Goal: Information Seeking & Learning: Learn about a topic

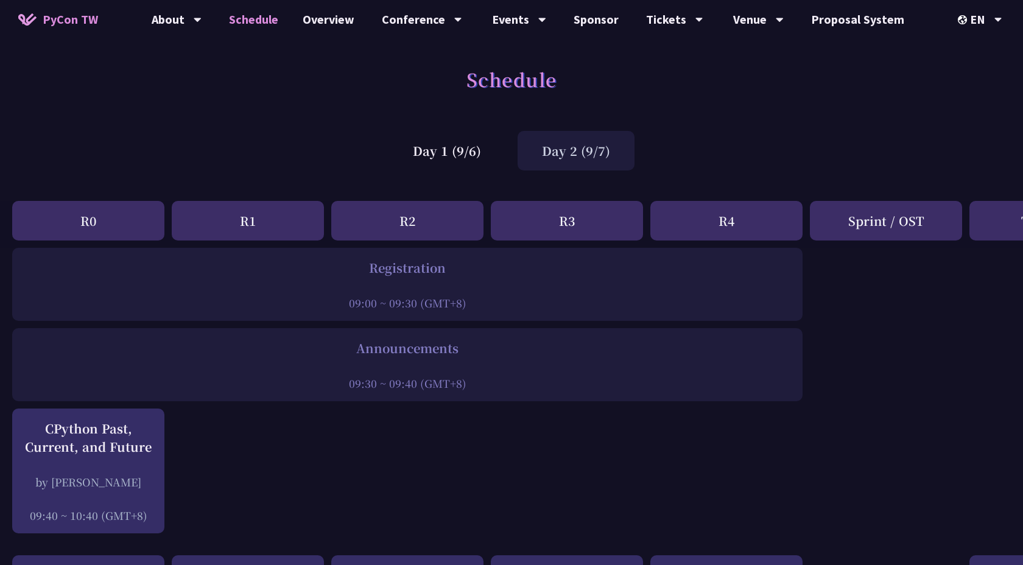
click at [581, 155] on div "Day 2 (9/7)" at bounding box center [576, 151] width 117 height 40
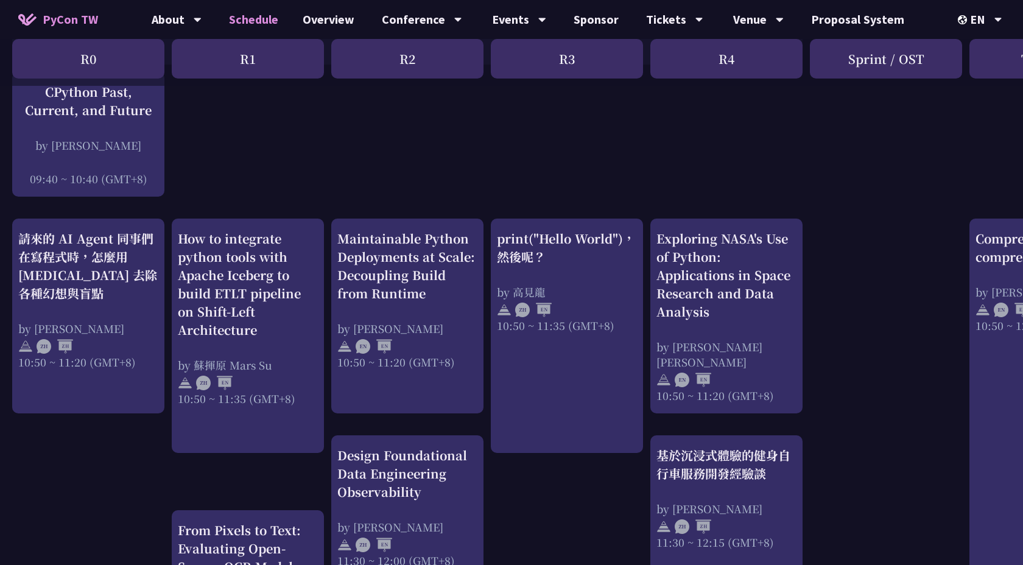
scroll to position [337, 0]
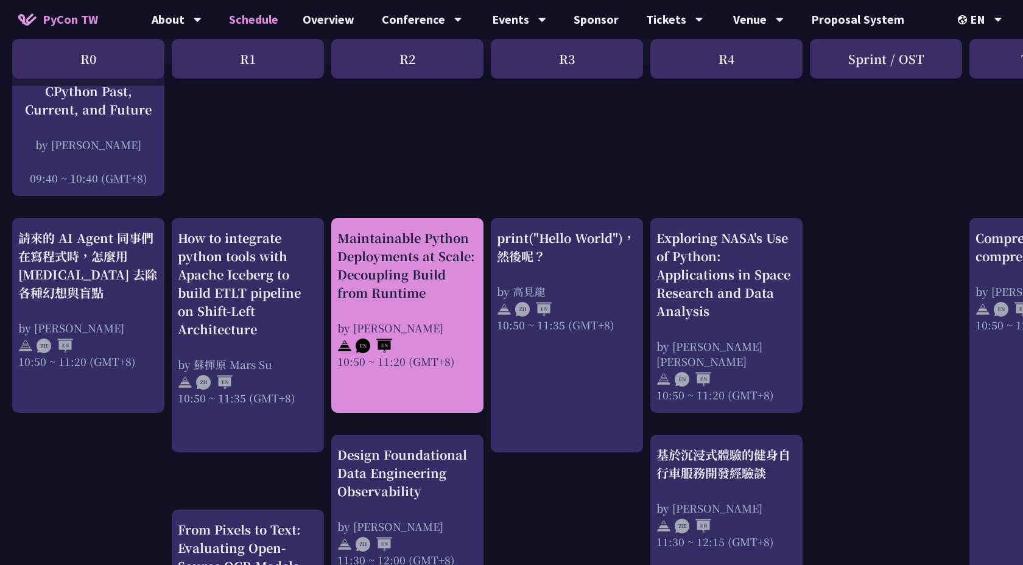
click at [426, 312] on div "Maintainable Python Deployments at Scale: Decoupling Build from Runtime by [PER…" at bounding box center [407, 299] width 140 height 140
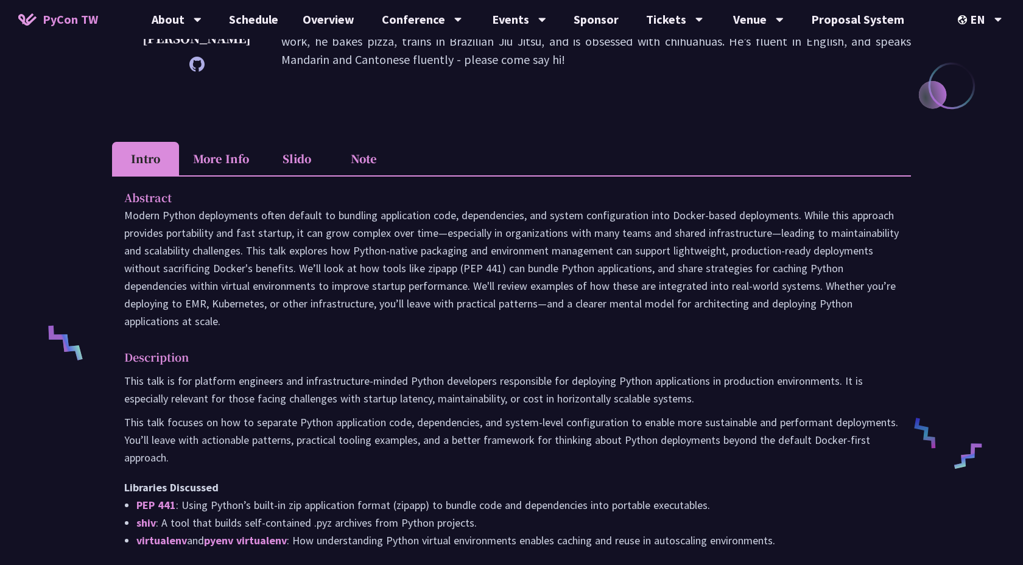
scroll to position [270, 0]
drag, startPoint x: 424, startPoint y: 264, endPoint x: 454, endPoint y: 265, distance: 29.9
click at [454, 265] on p at bounding box center [511, 267] width 775 height 124
copy p "zipapp"
click at [598, 344] on div "Abstract Description This talk is for platform engineers and infrastructure-min…" at bounding box center [511, 376] width 799 height 404
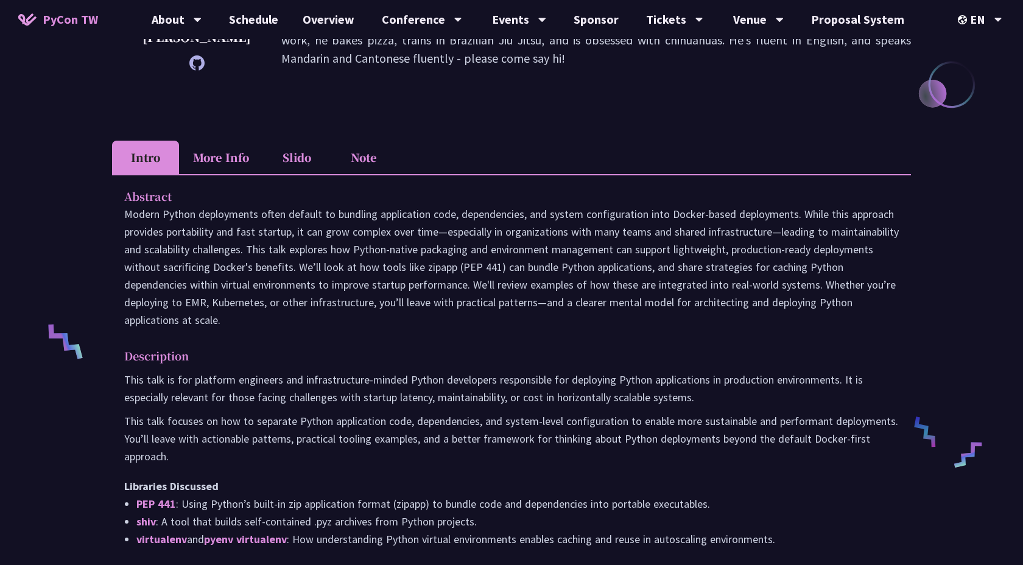
click at [604, 341] on div "Abstract Description This talk is for platform engineers and infrastructure-min…" at bounding box center [511, 376] width 799 height 404
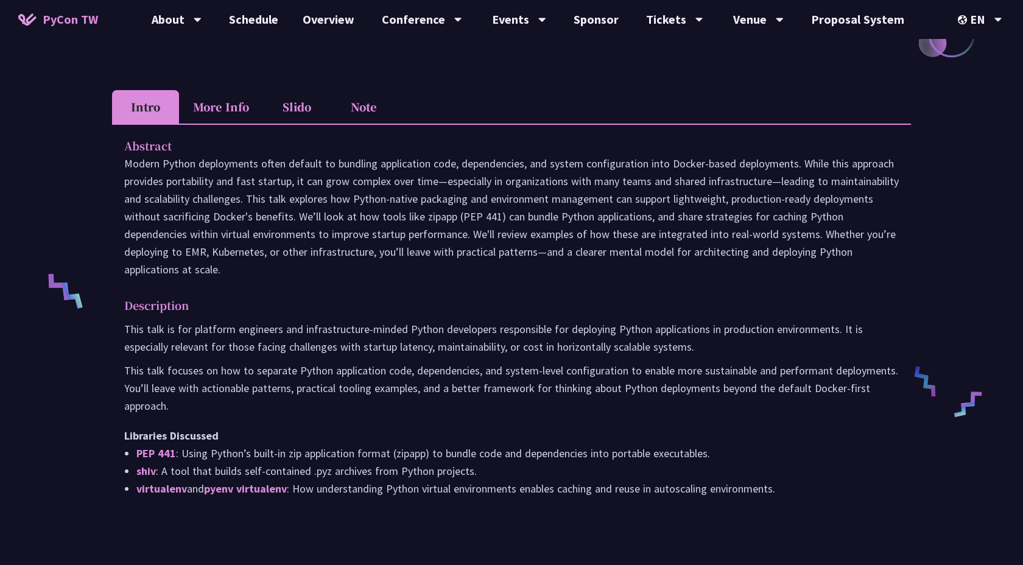
scroll to position [326, 0]
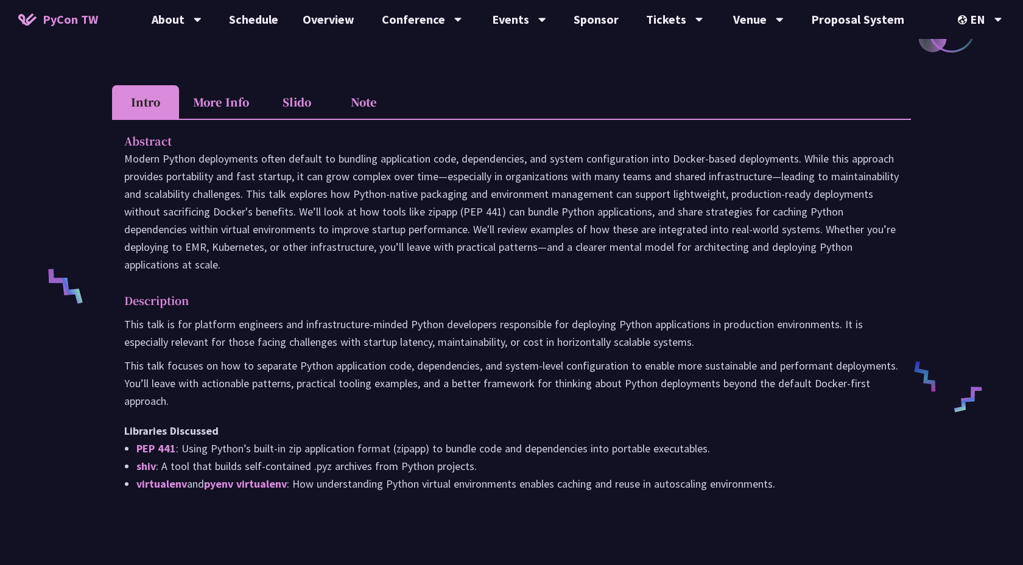
scroll to position [337, 0]
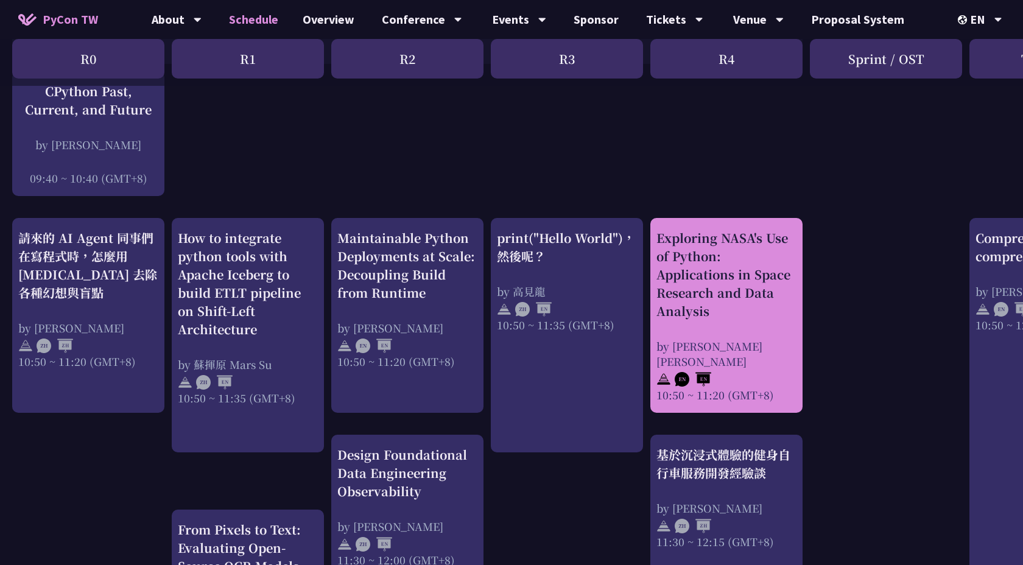
click at [697, 294] on div "Exploring NASA's Use of Python: Applications in Space Research and Data Analysis" at bounding box center [727, 274] width 140 height 91
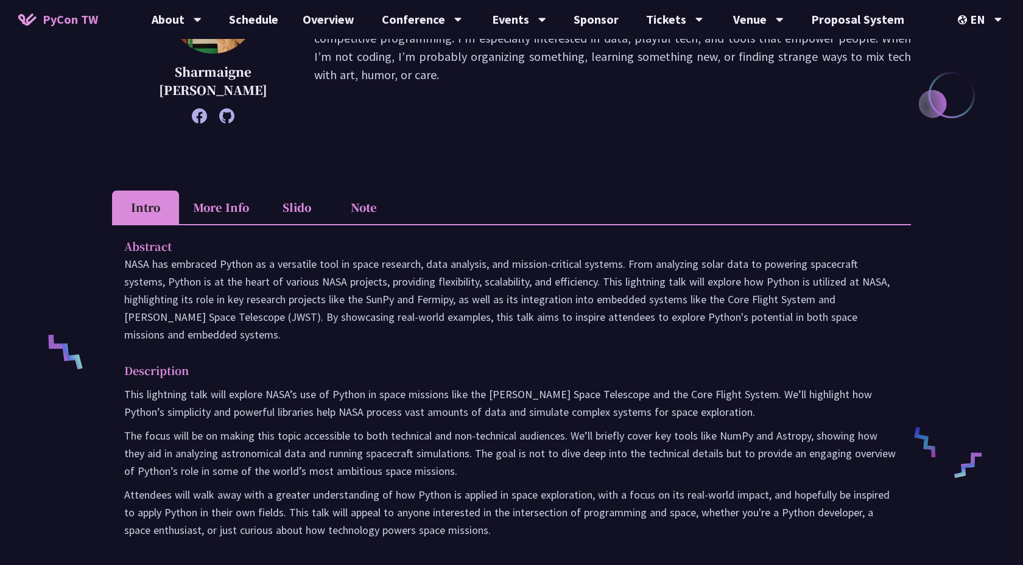
scroll to position [363, 0]
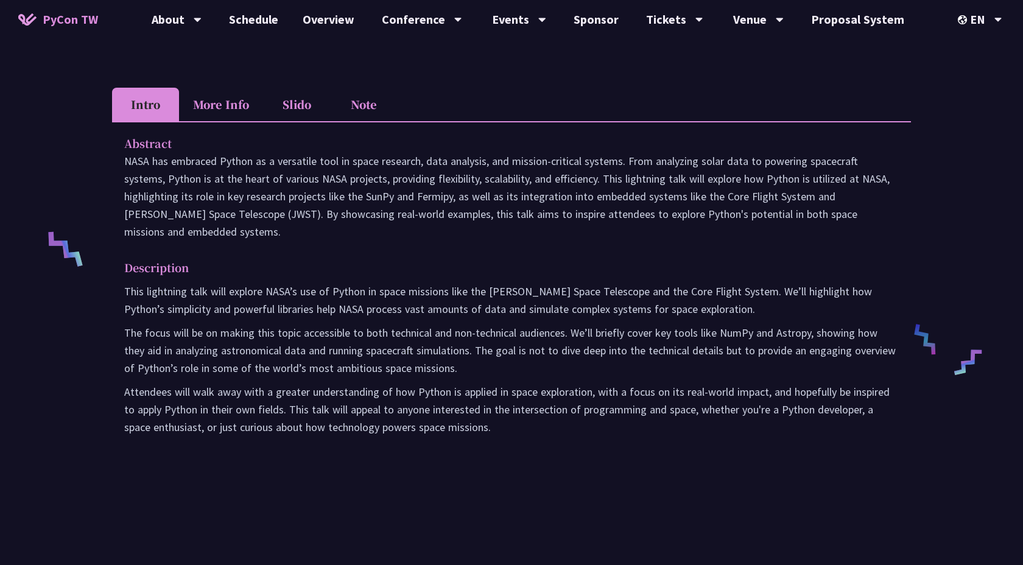
click at [197, 289] on p "This lightning talk will explore NASA’s use of Python in space missions like th…" at bounding box center [511, 300] width 775 height 35
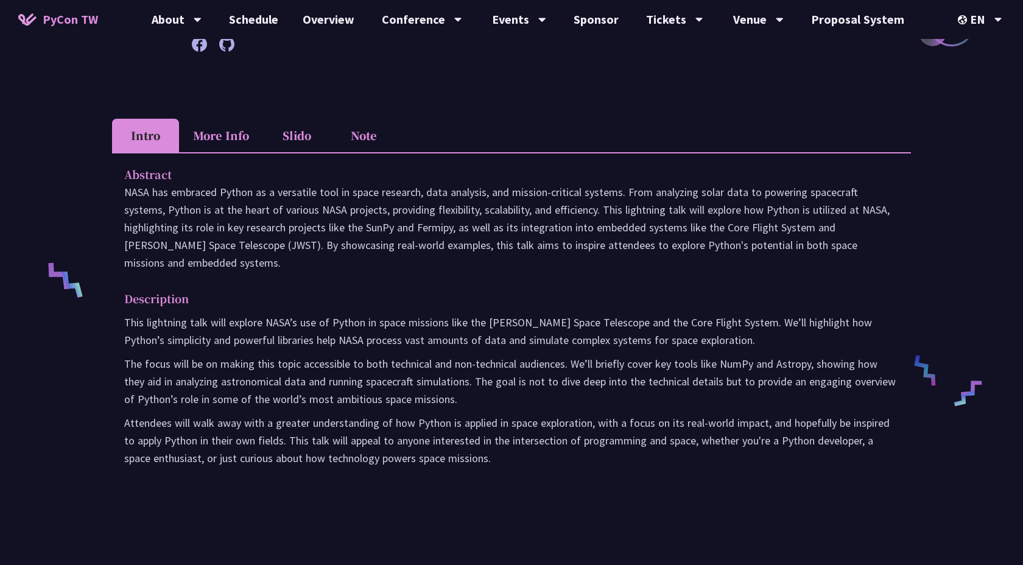
scroll to position [424, 0]
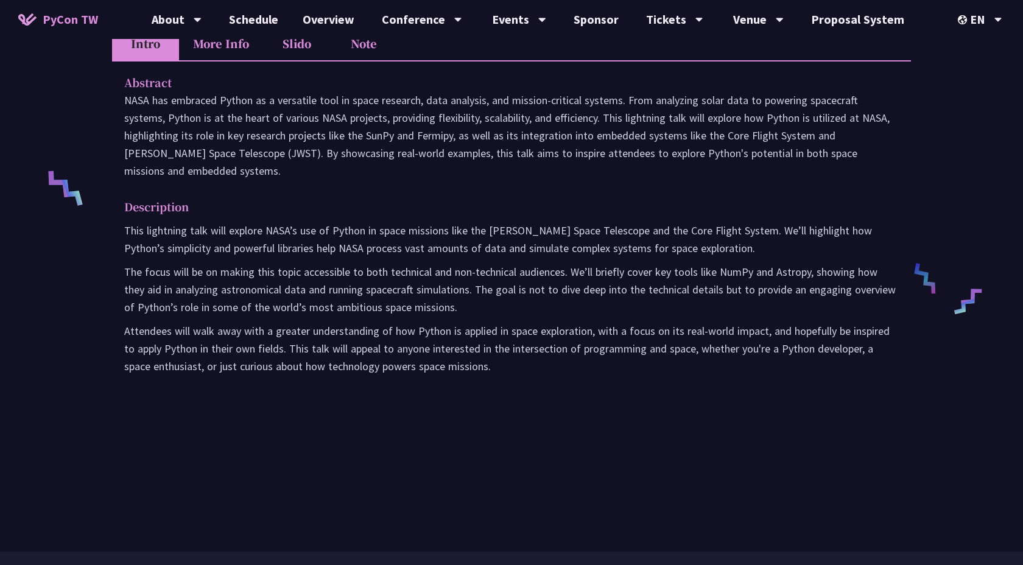
click at [787, 271] on p "The focus will be on making this topic accessible to both technical and non-tec…" at bounding box center [511, 289] width 775 height 53
copy p "Astropy"
click at [459, 191] on div "Abstract NASA has embraced Python as a versatile tool in space research, data a…" at bounding box center [511, 232] width 799 height 345
click at [793, 275] on p "The focus will be on making this topic accessible to both technical and non-tec…" at bounding box center [511, 289] width 775 height 53
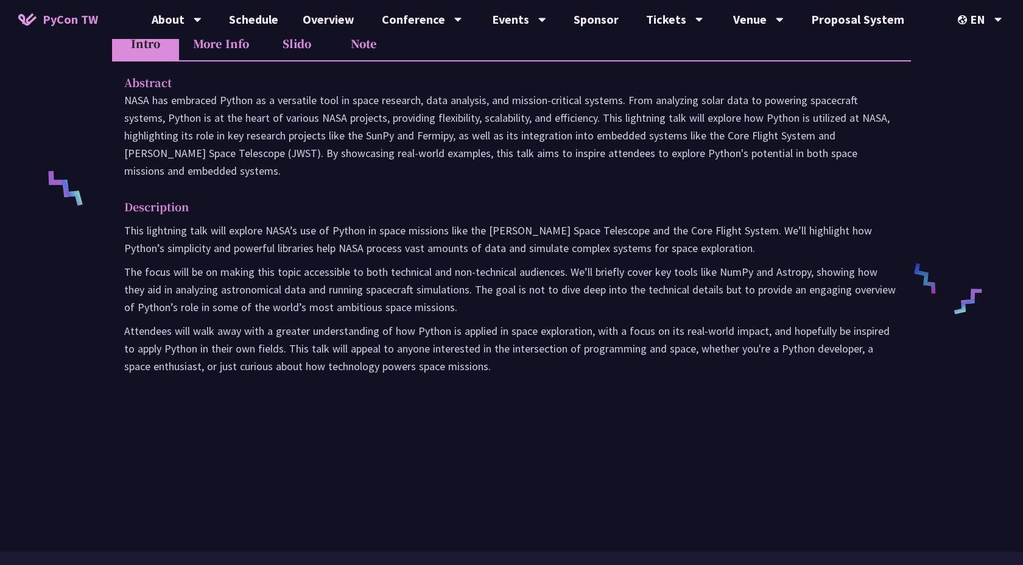
click at [793, 275] on p "The focus will be on making this topic accessible to both technical and non-tec…" at bounding box center [511, 289] width 775 height 53
copy p "Astropy"
click at [380, 266] on p "The focus will be on making this topic accessible to both technical and non-tec…" at bounding box center [511, 289] width 775 height 53
click at [253, 22] on link "Schedule" at bounding box center [254, 19] width 74 height 39
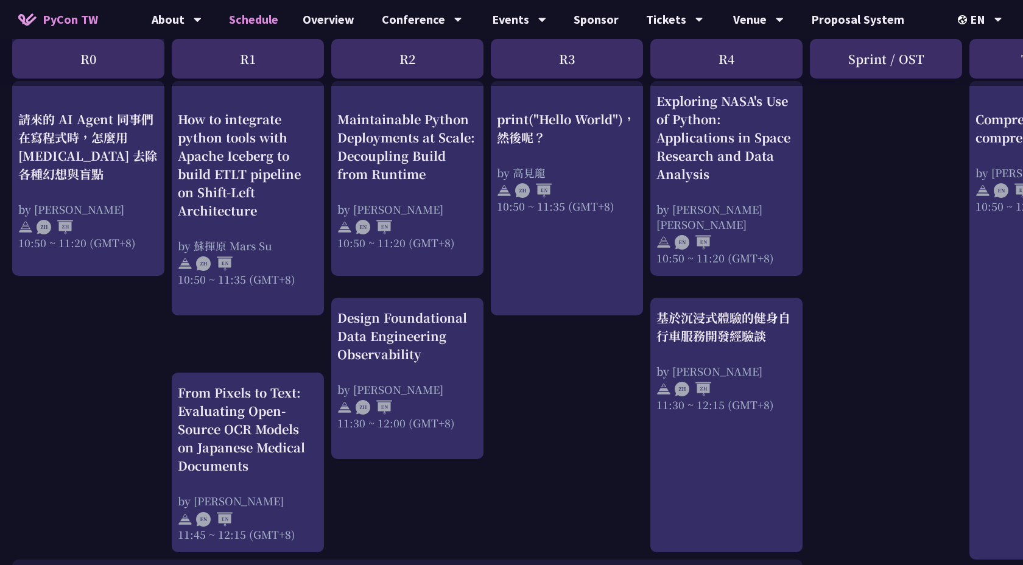
scroll to position [498, 0]
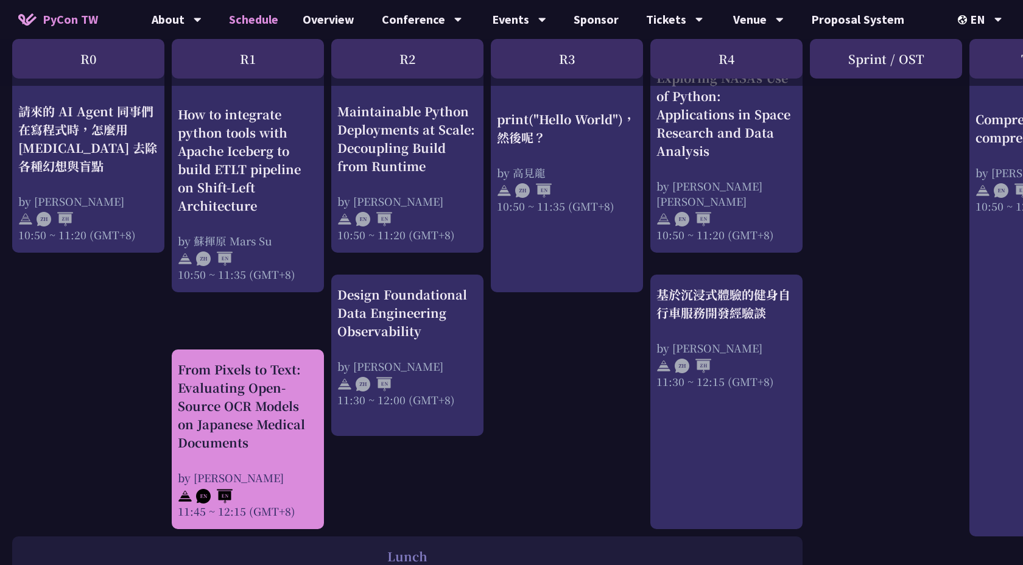
click at [230, 452] on div "From Pixels to Text: Evaluating Open-Source OCR Models on Japanese Medical Docu…" at bounding box center [248, 406] width 140 height 91
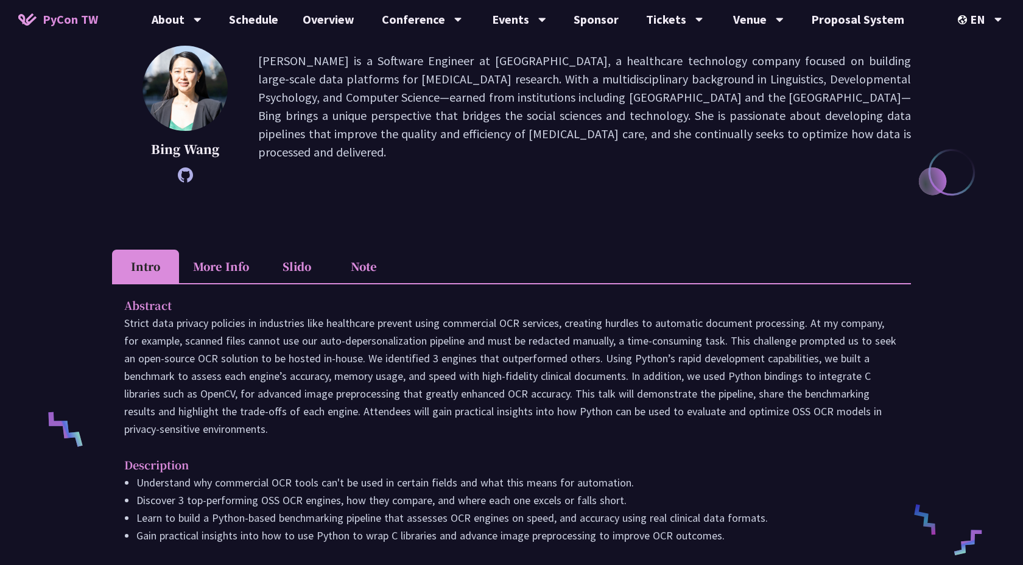
scroll to position [334, 0]
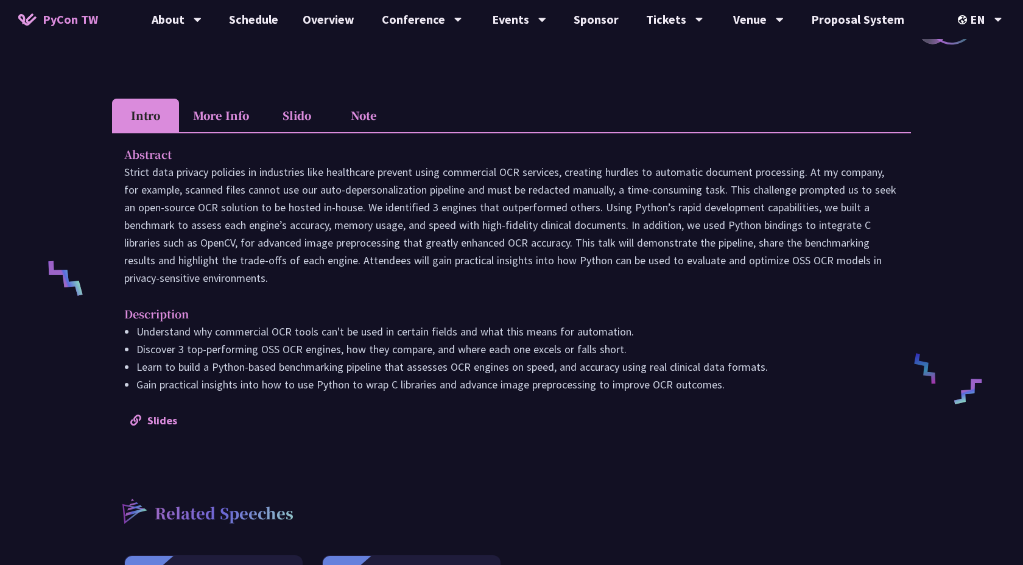
click at [60, 22] on span "PyCon TW" at bounding box center [70, 19] width 55 height 18
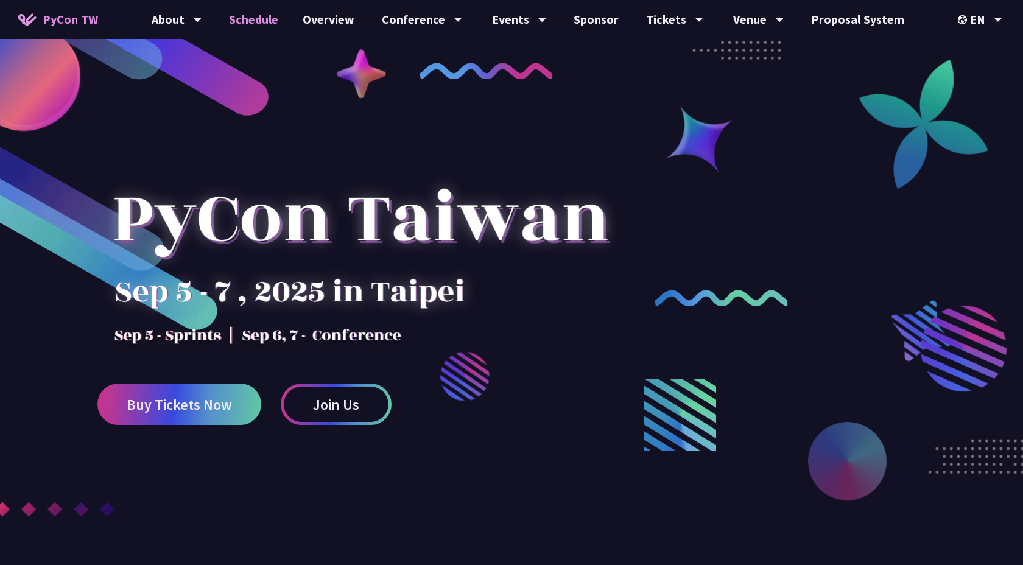
click at [261, 24] on link "Schedule" at bounding box center [254, 19] width 74 height 39
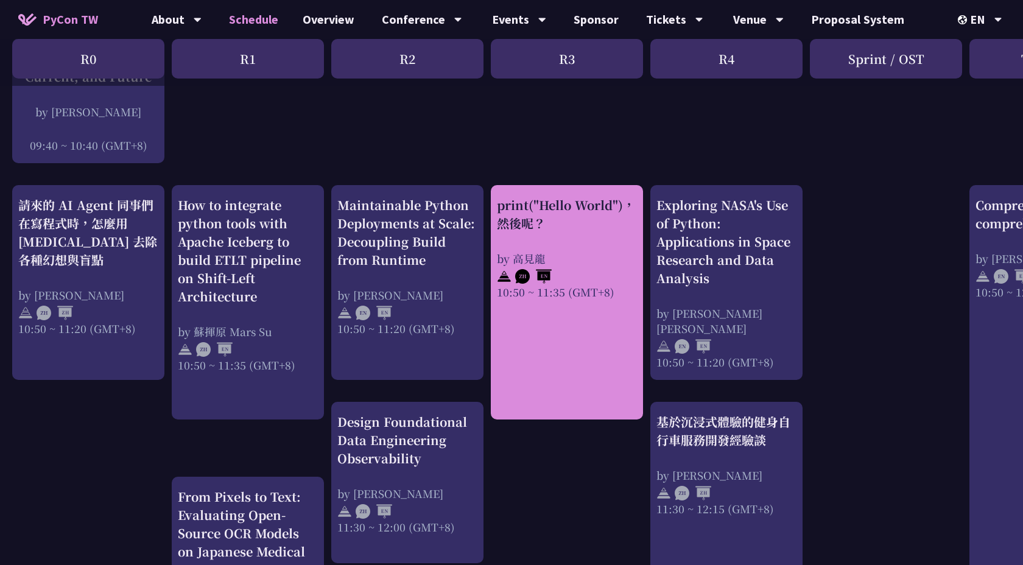
scroll to position [376, 0]
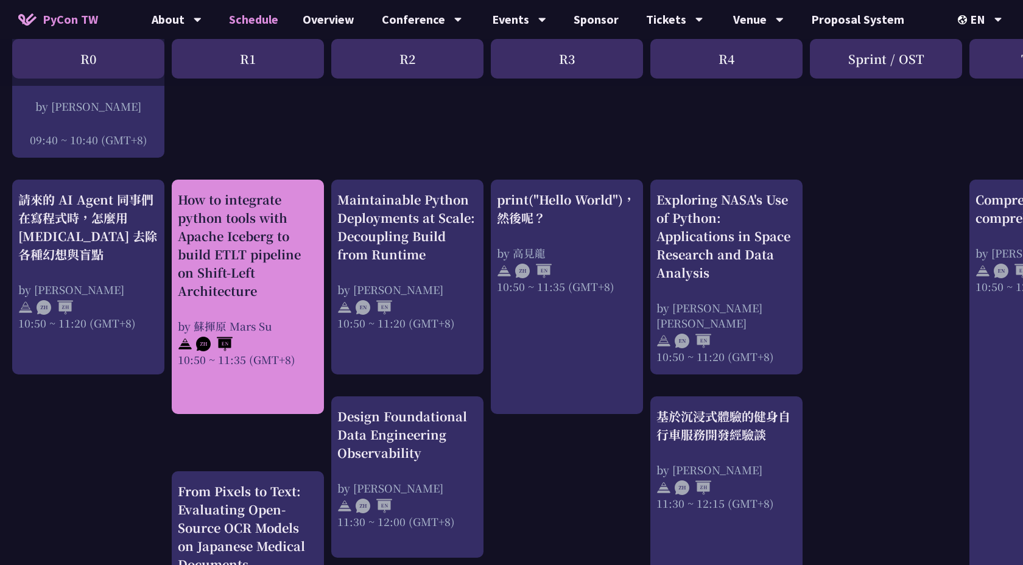
click at [283, 252] on div "How to integrate python tools with Apache Iceberg to build ETLT pipeline on Shi…" at bounding box center [248, 246] width 140 height 110
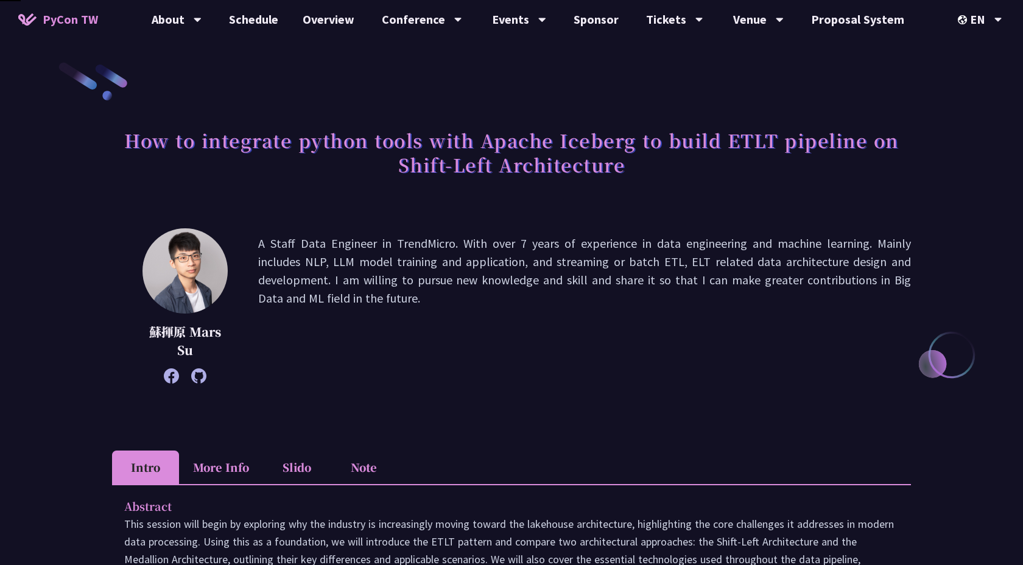
scroll to position [376, 0]
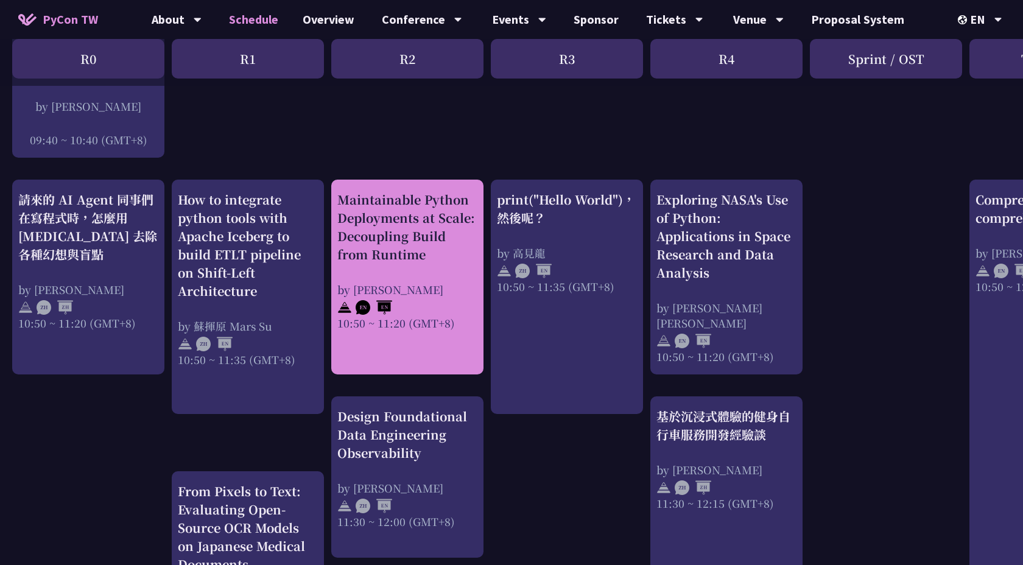
click at [429, 302] on div at bounding box center [407, 306] width 140 height 18
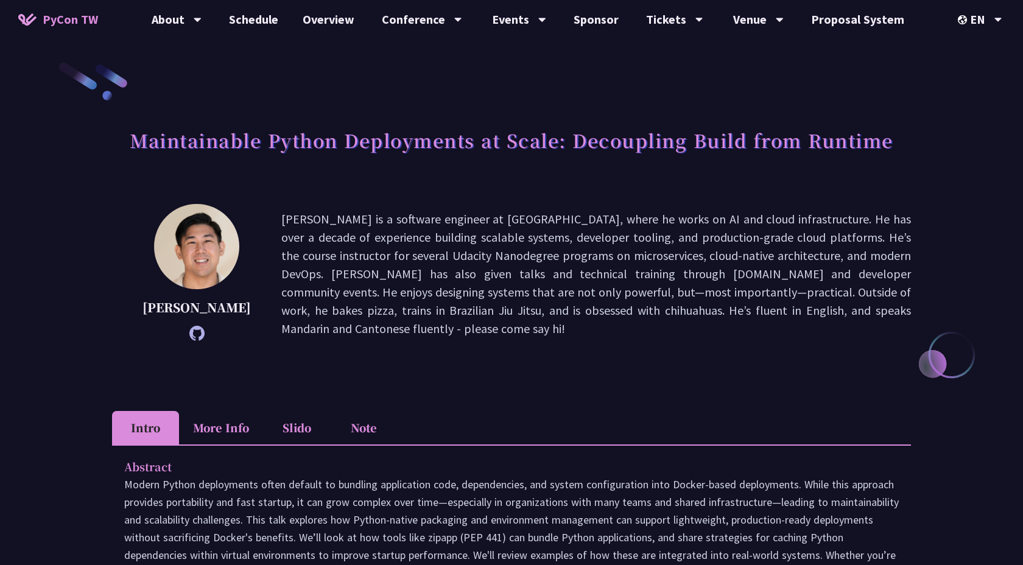
click at [441, 221] on p "[PERSON_NAME] is a software engineer at [GEOGRAPHIC_DATA], where he works on AI…" at bounding box center [596, 274] width 630 height 128
click at [478, 289] on p "[PERSON_NAME] is a software engineer at [GEOGRAPHIC_DATA], where he works on AI…" at bounding box center [596, 274] width 630 height 128
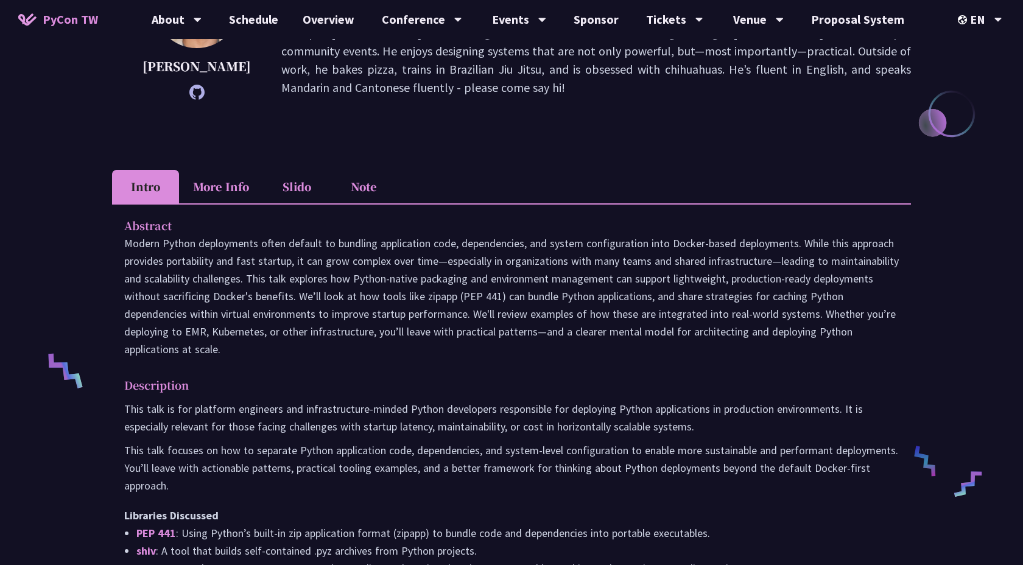
scroll to position [267, 0]
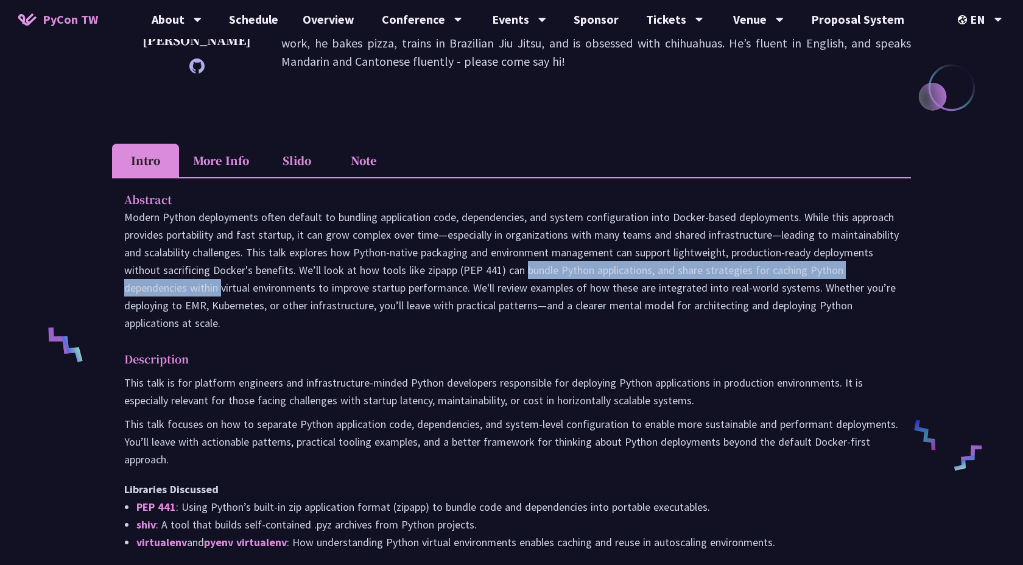
drag, startPoint x: 423, startPoint y: 269, endPoint x: 853, endPoint y: 266, distance: 430.7
click at [853, 266] on p at bounding box center [511, 270] width 775 height 124
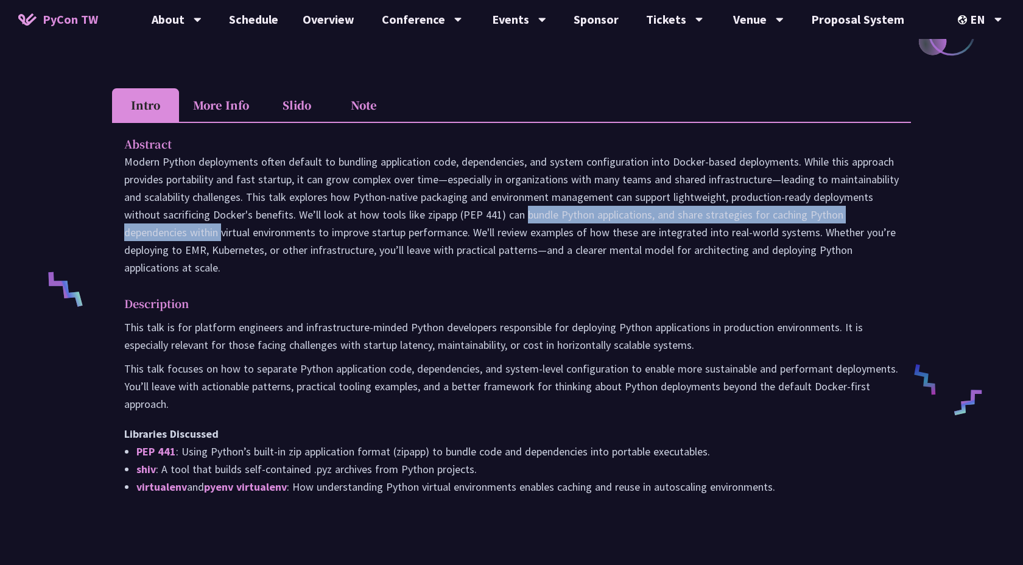
scroll to position [342, 0]
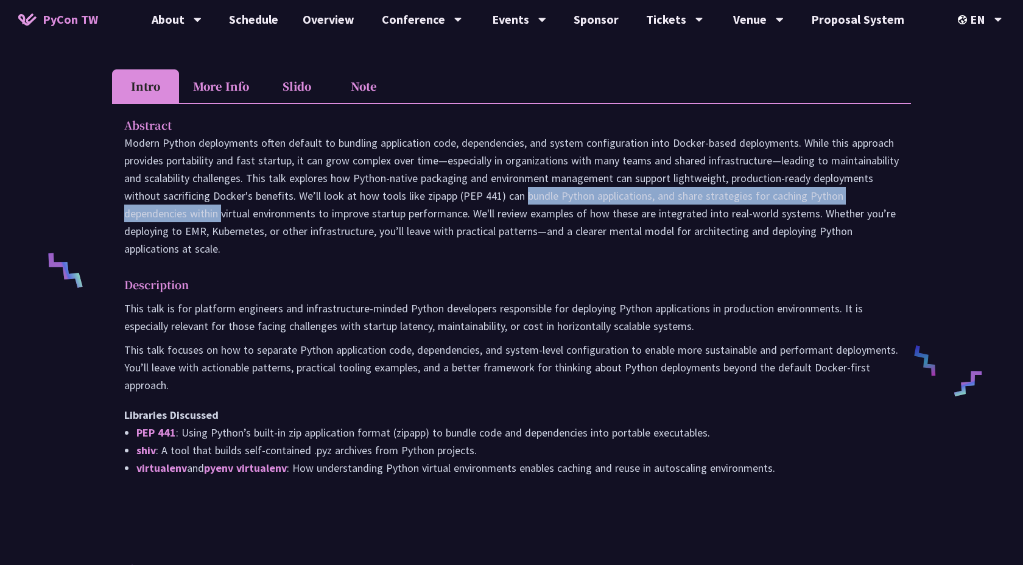
click at [224, 333] on div "This talk is for platform engineers and infrastructure-minded Python developers…" at bounding box center [511, 388] width 775 height 177
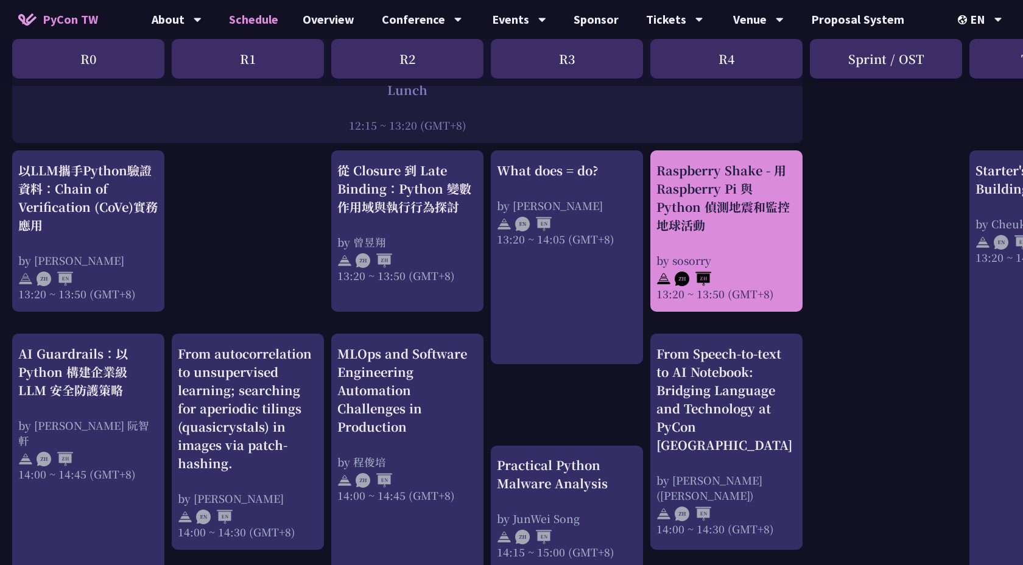
scroll to position [1002, 0]
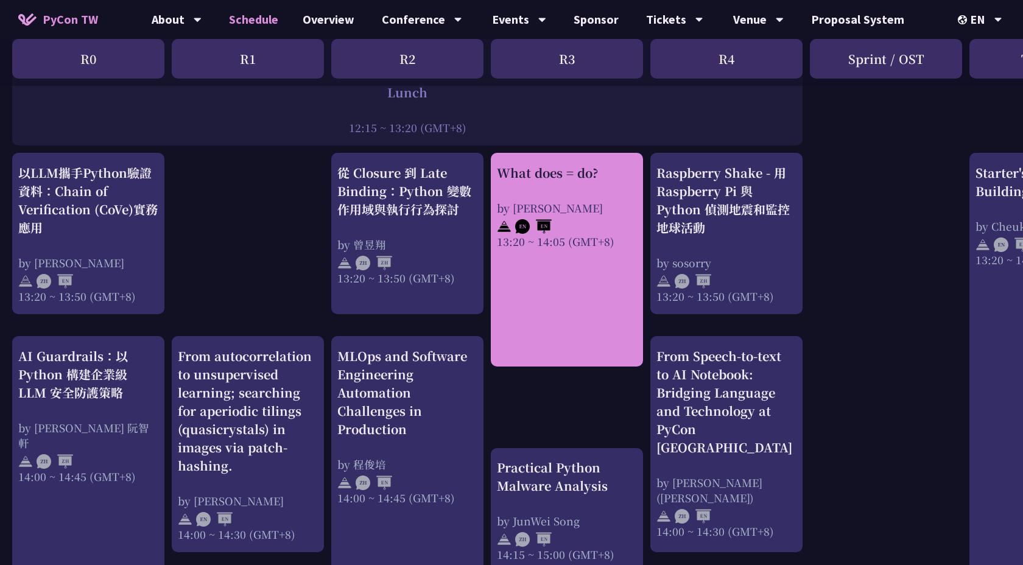
click at [567, 203] on div "by [PERSON_NAME]" at bounding box center [567, 207] width 140 height 15
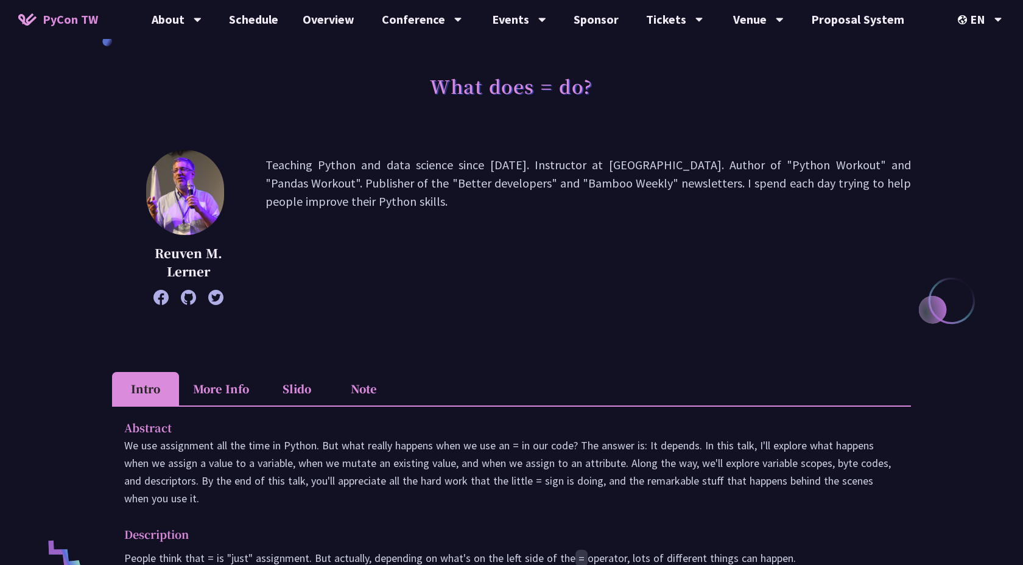
scroll to position [73, 0]
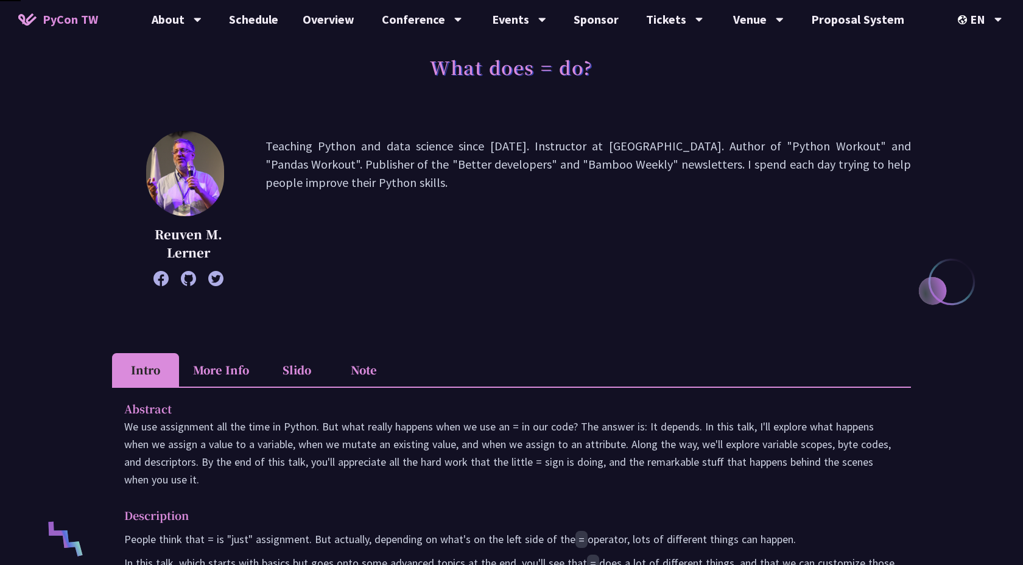
scroll to position [1002, 0]
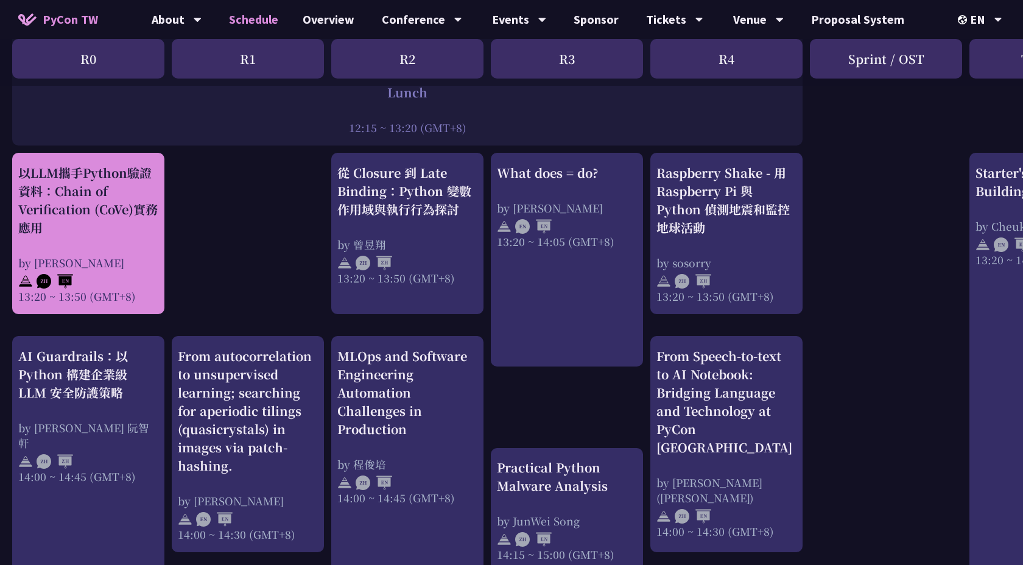
click at [113, 242] on div "以LLM攜手Python驗證資料：Chain of Verification (CoVe)實務應用 by [PERSON_NAME] 13:20 ~ 13:5…" at bounding box center [88, 234] width 140 height 140
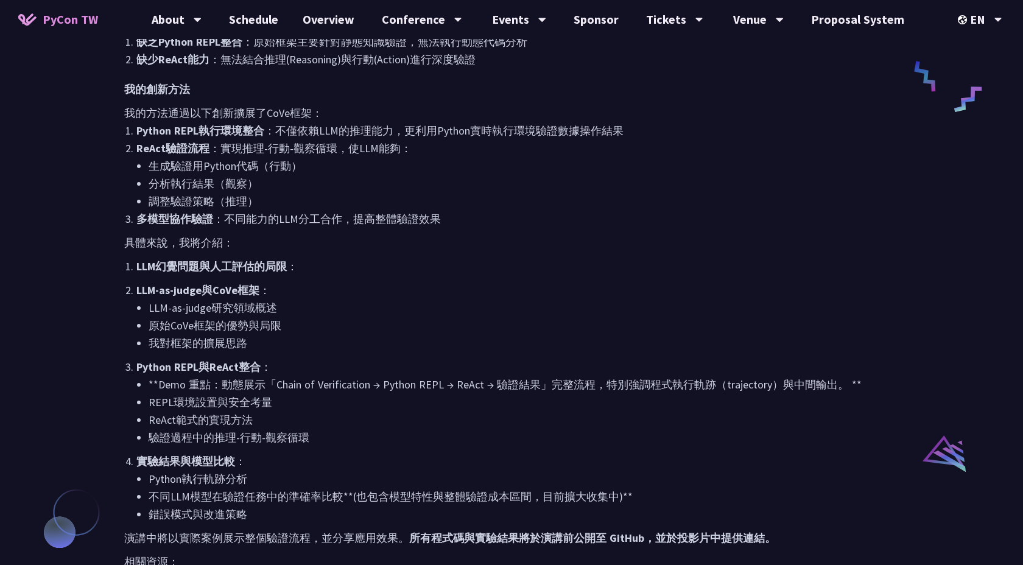
scroll to position [630, 0]
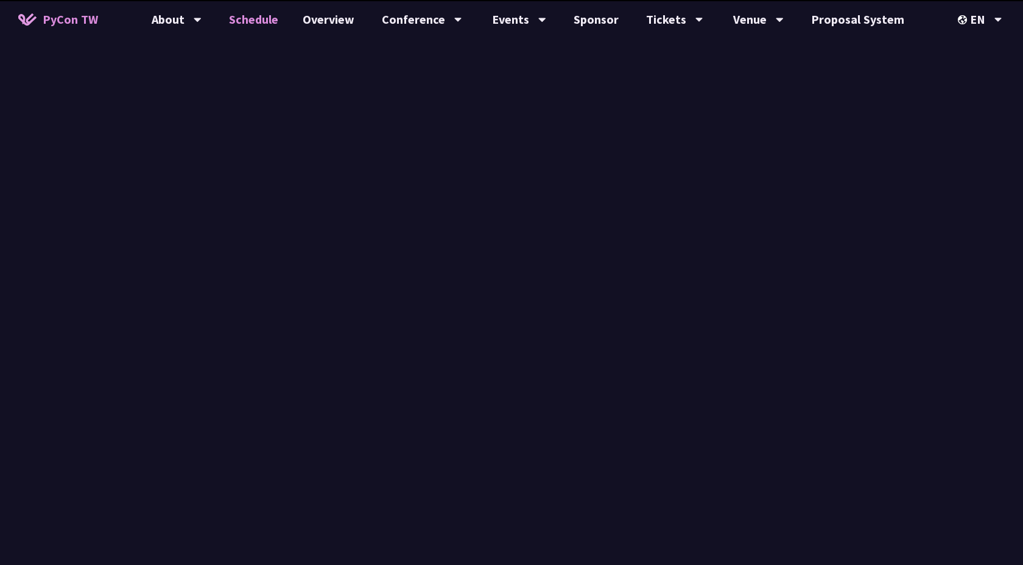
scroll to position [1002, 0]
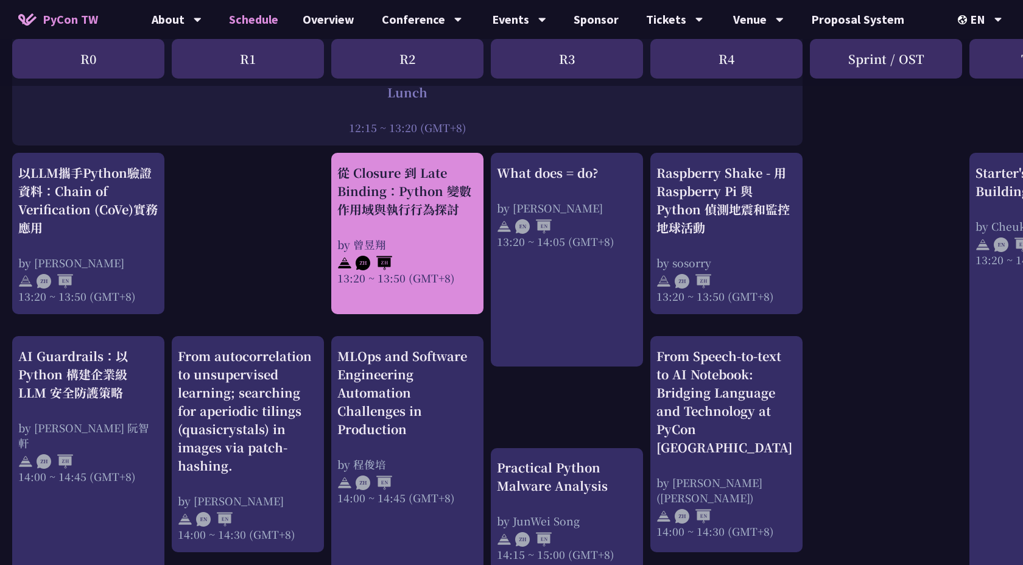
click at [417, 190] on div "從 Closure 到 Late Binding：Python 變數作用域與執行行為探討" at bounding box center [407, 191] width 140 height 55
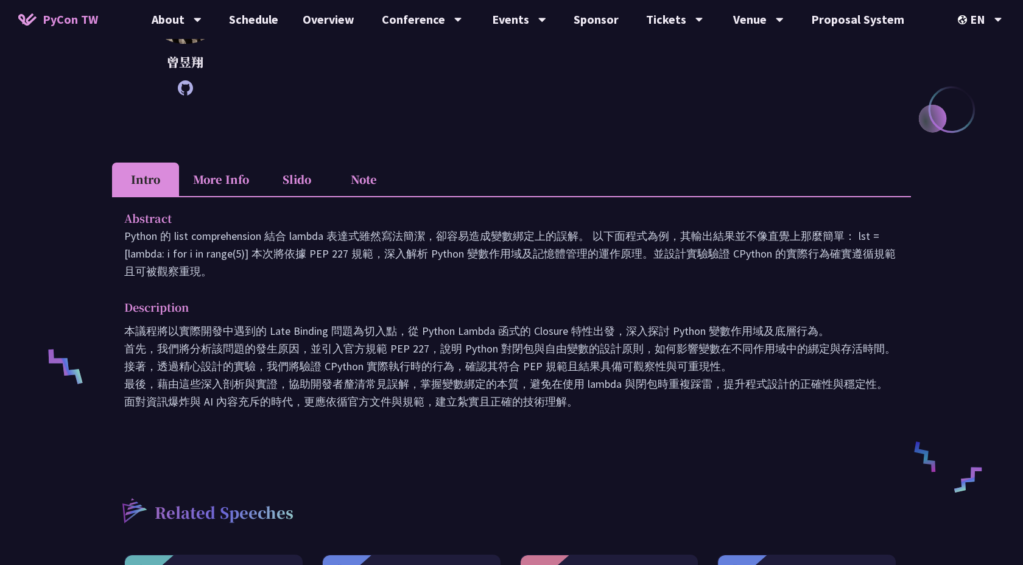
scroll to position [247, 0]
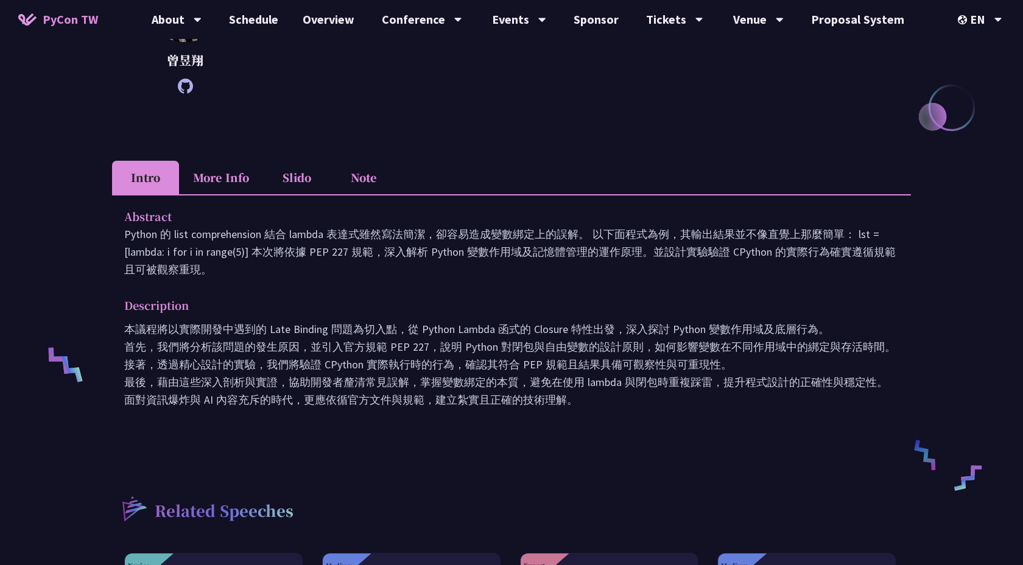
scroll to position [1002, 0]
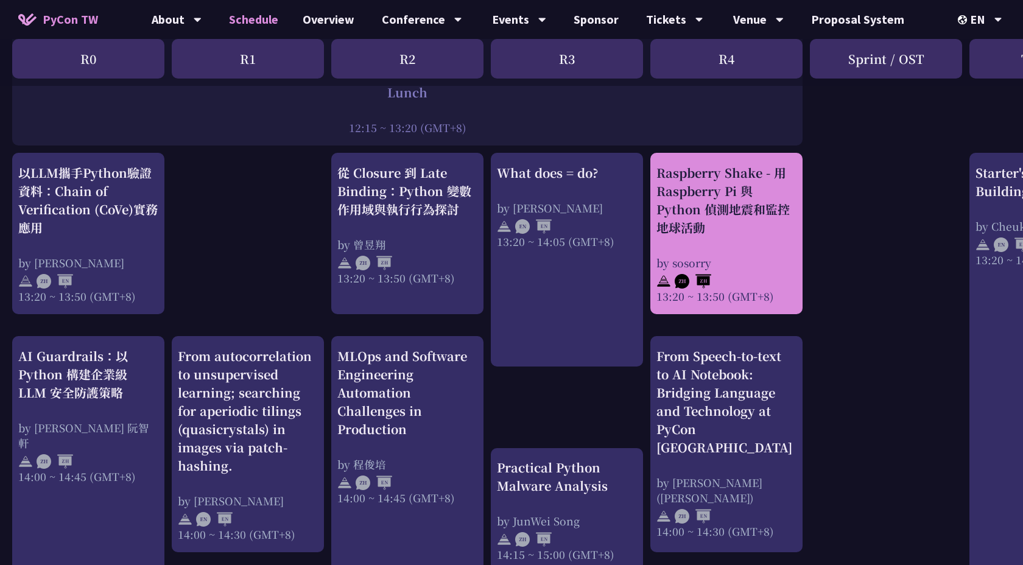
click at [759, 273] on div at bounding box center [727, 279] width 140 height 18
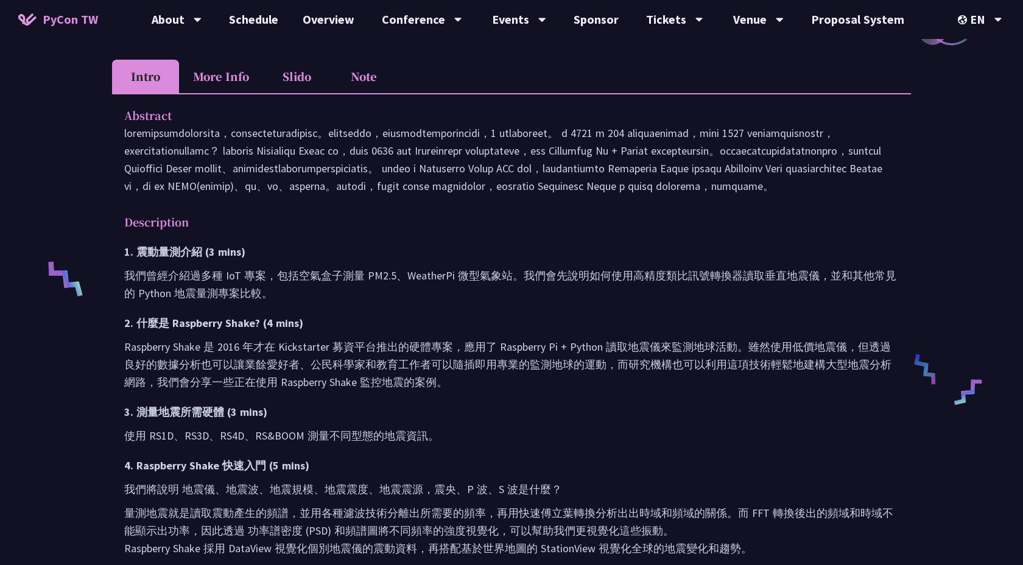
scroll to position [361, 0]
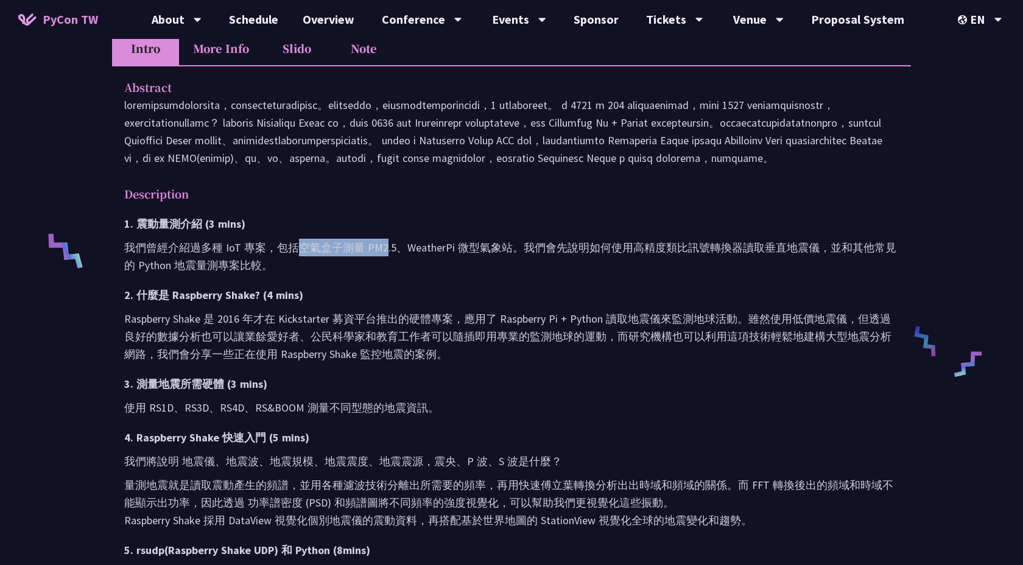
drag, startPoint x: 300, startPoint y: 302, endPoint x: 386, endPoint y: 306, distance: 86.0
click at [386, 274] on p "我們曾經介紹過多種 IoT 專案，包括空氣盒子測量 PM2.5、WeatherPi 微型氣象站。我們會先說明如何使用高精度類比訊號轉換器讀取垂直地震儀，並和其…" at bounding box center [511, 256] width 775 height 35
click at [484, 304] on h3 "2. 什麼是 Raspberry Shake? (4 mins)" at bounding box center [511, 295] width 775 height 18
drag, startPoint x: 297, startPoint y: 297, endPoint x: 389, endPoint y: 302, distance: 92.8
click at [389, 274] on p "我們曾經介紹過多種 IoT 專案，包括空氣盒子測量 PM2.5、WeatherPi 微型氣象站。我們會先說明如何使用高精度類比訊號轉換器讀取垂直地震儀，並和其…" at bounding box center [511, 256] width 775 height 35
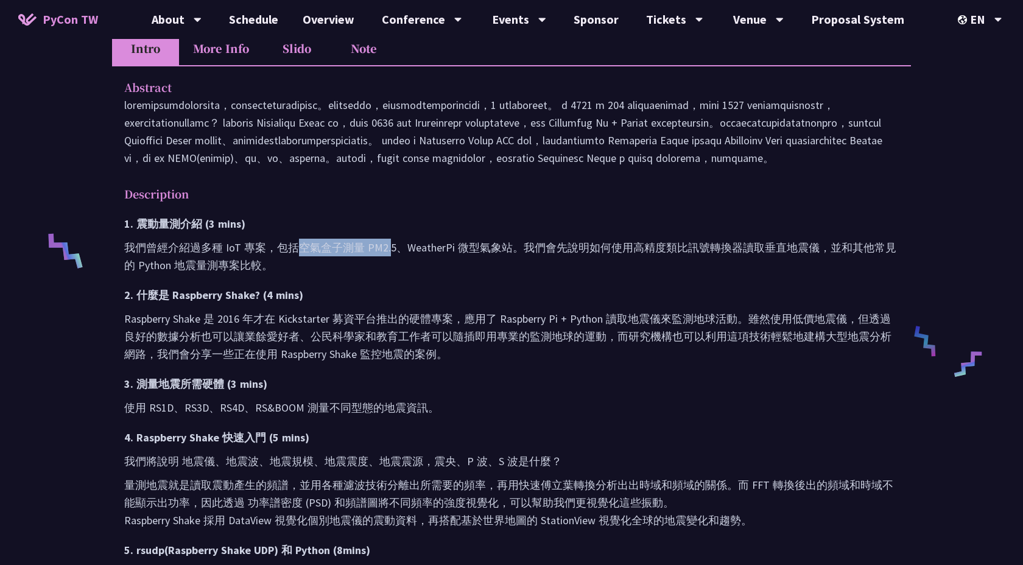
click at [389, 304] on h3 "2. 什麼是 Raspberry Shake? (4 mins)" at bounding box center [511, 295] width 775 height 18
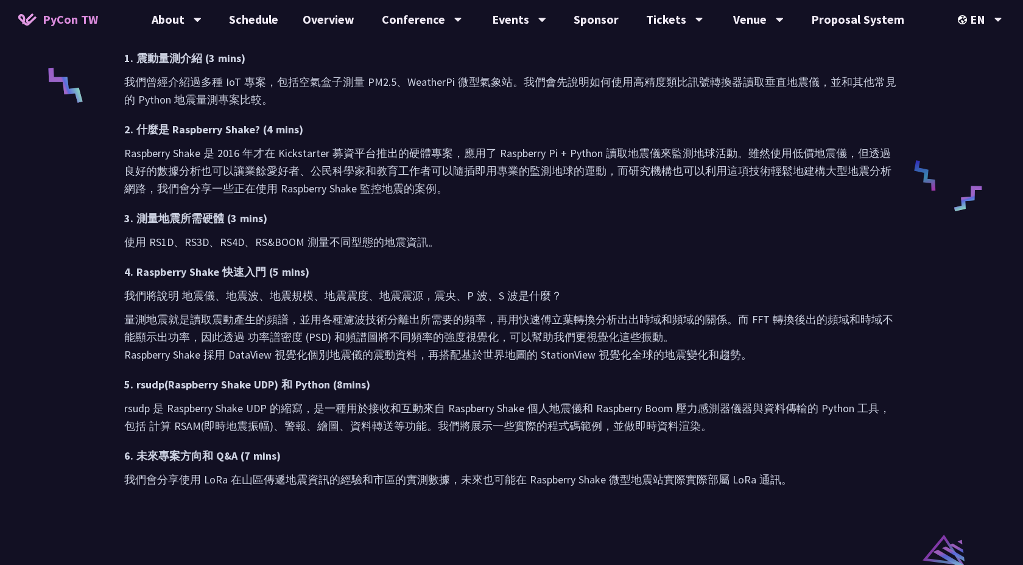
scroll to position [582, 0]
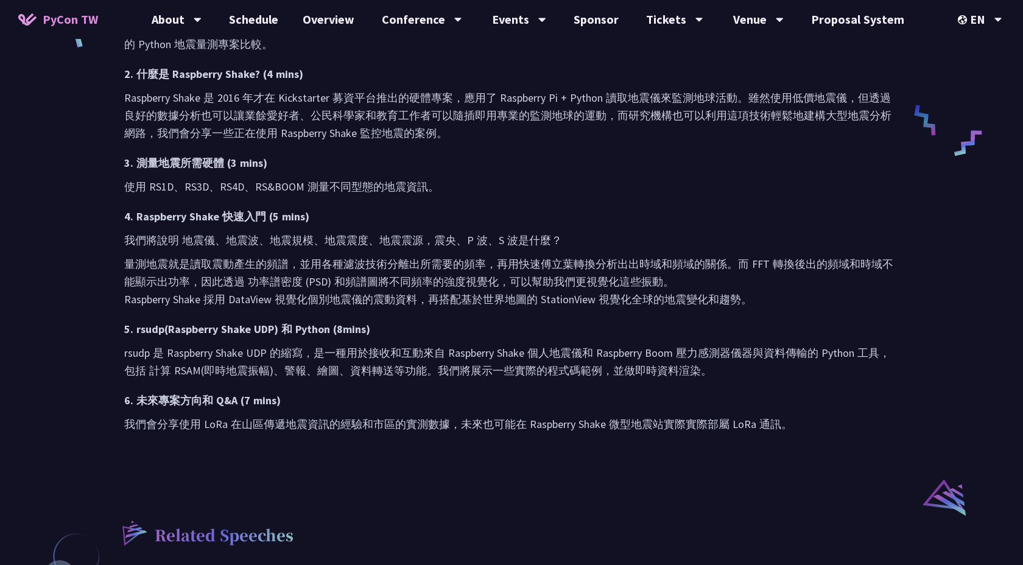
click at [709, 308] on p "量測地震就是讀取震動產生的頻譜，並用各種濾波技術分離出所需要的頻率，再用快速傅立葉轉換分析出出時域和頻域的關係。而 FFT 轉換後出的頻域和時域不能顯示出功率…" at bounding box center [511, 281] width 775 height 53
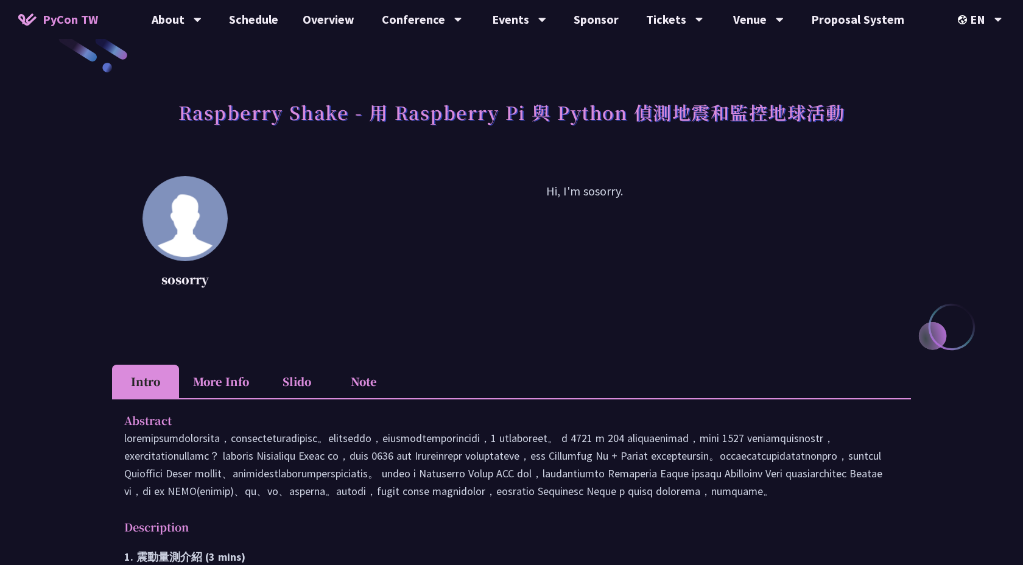
scroll to position [0, 0]
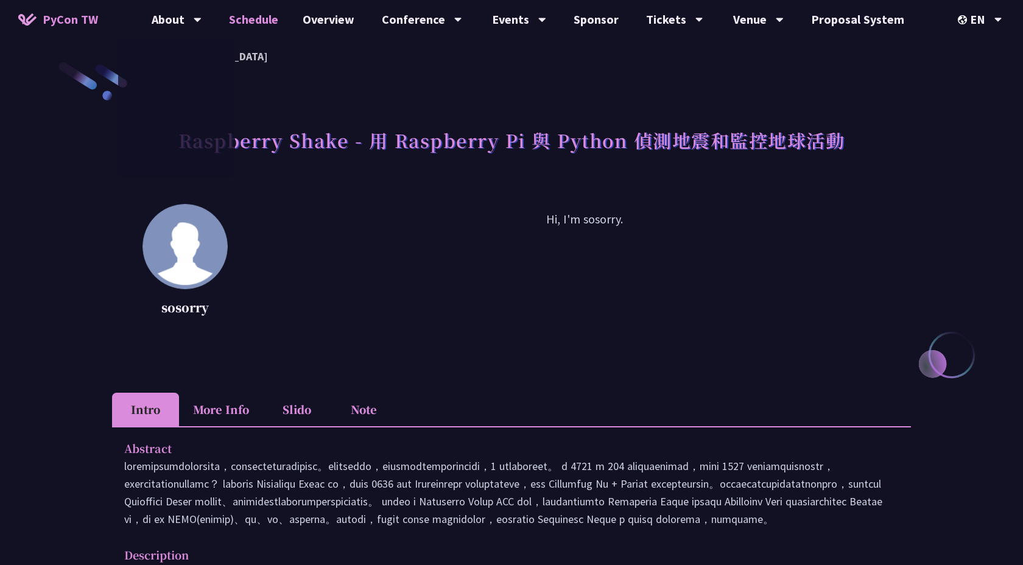
click at [261, 27] on link "Schedule" at bounding box center [254, 19] width 74 height 39
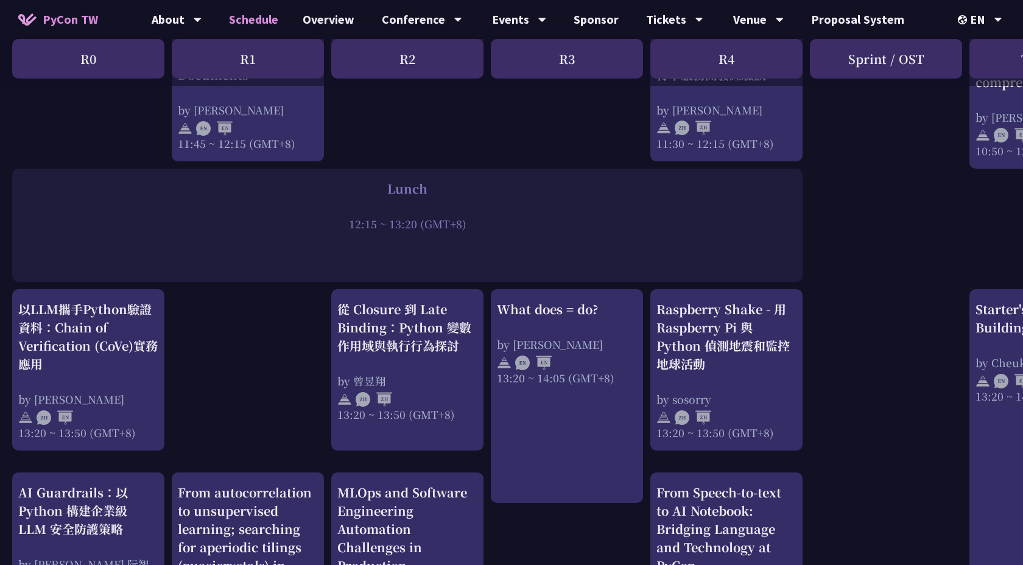
scroll to position [961, 0]
